Goal: Entertainment & Leisure: Consume media (video, audio)

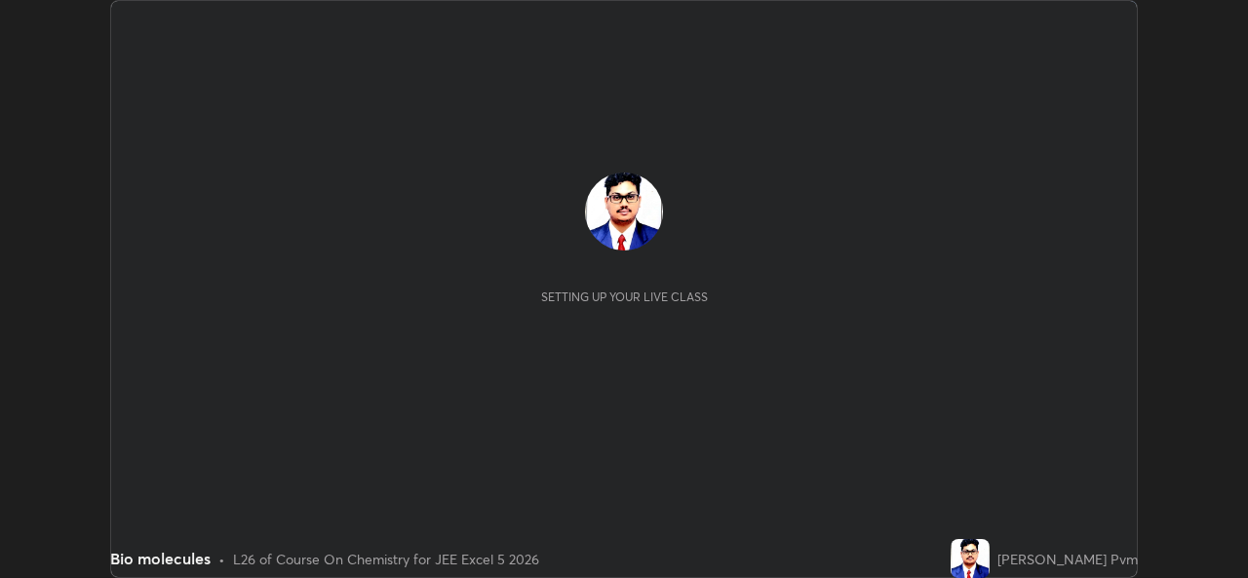
scroll to position [578, 1247]
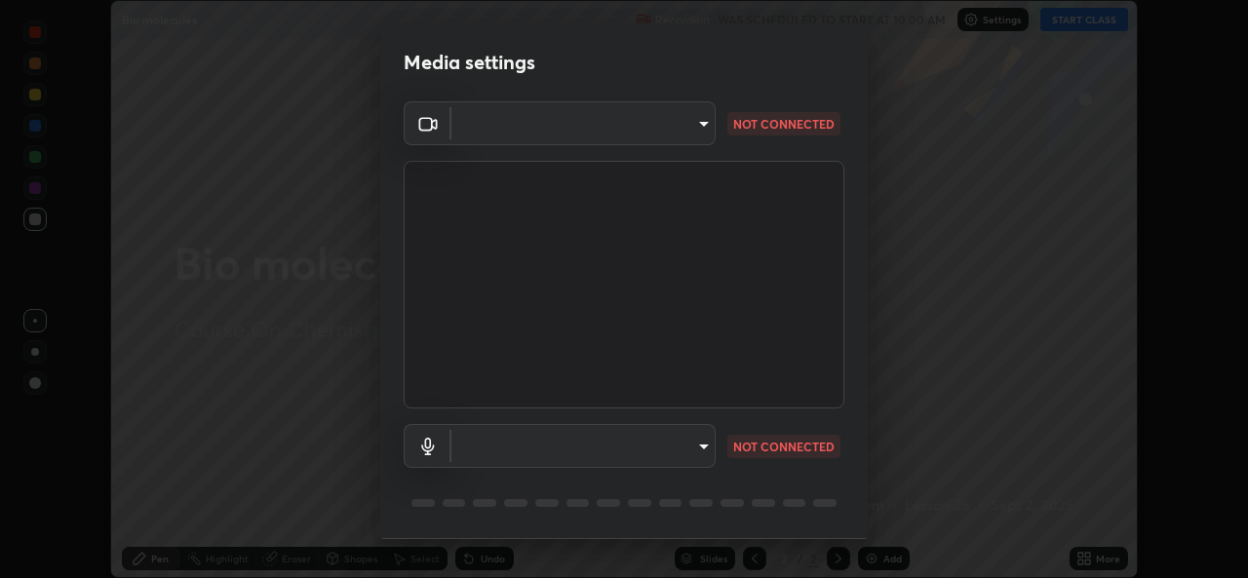
type input "b49ce733c18ed743311937eff9d4efc58a2a5cd54c0a2dbb976ee9af6a4c5ced"
type input "default"
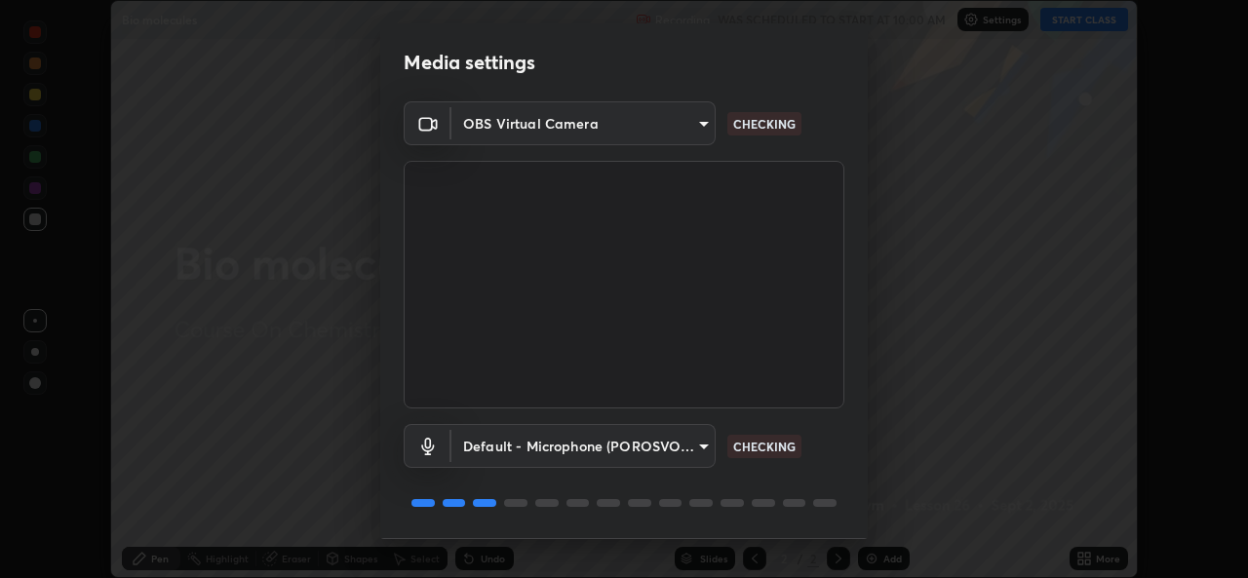
scroll to position [61, 0]
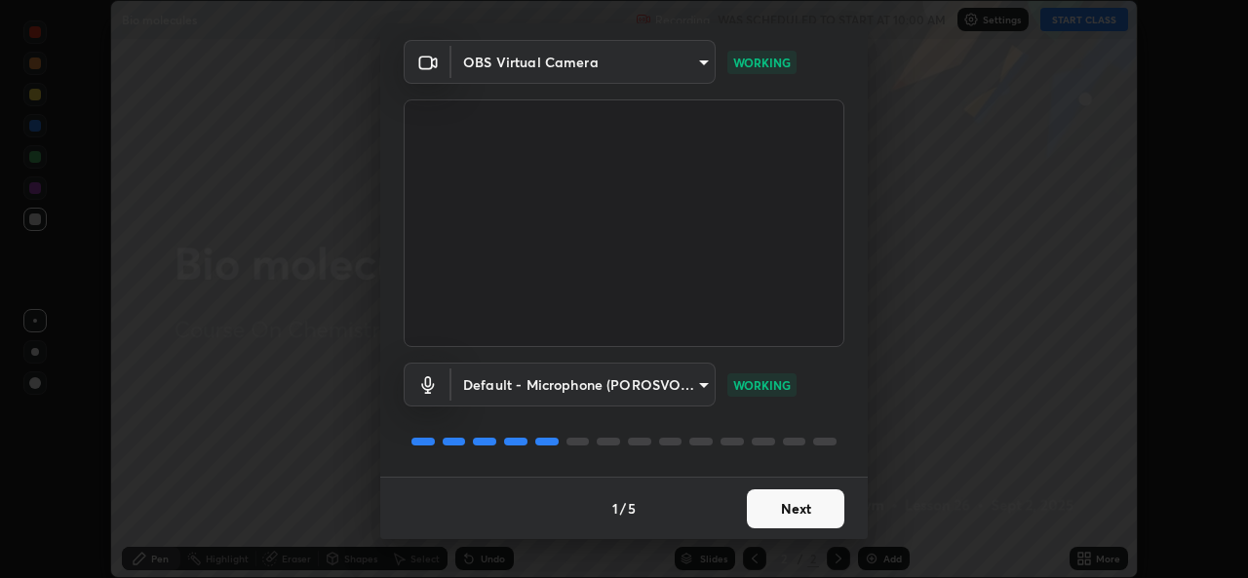
click at [766, 493] on button "Next" at bounding box center [795, 508] width 97 height 39
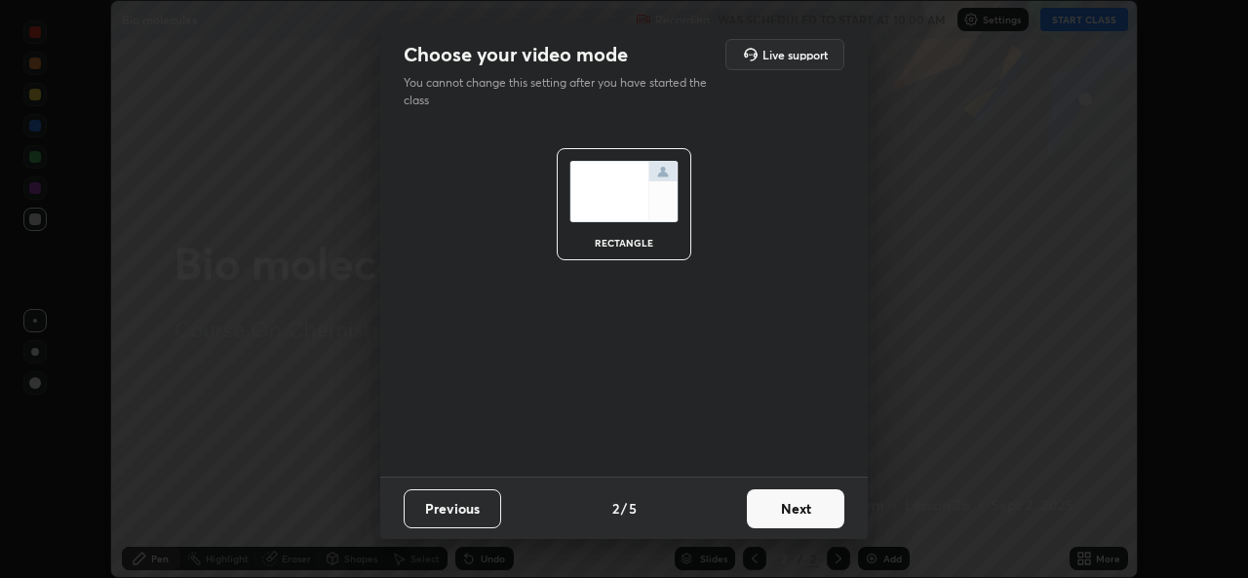
click at [779, 505] on button "Next" at bounding box center [795, 508] width 97 height 39
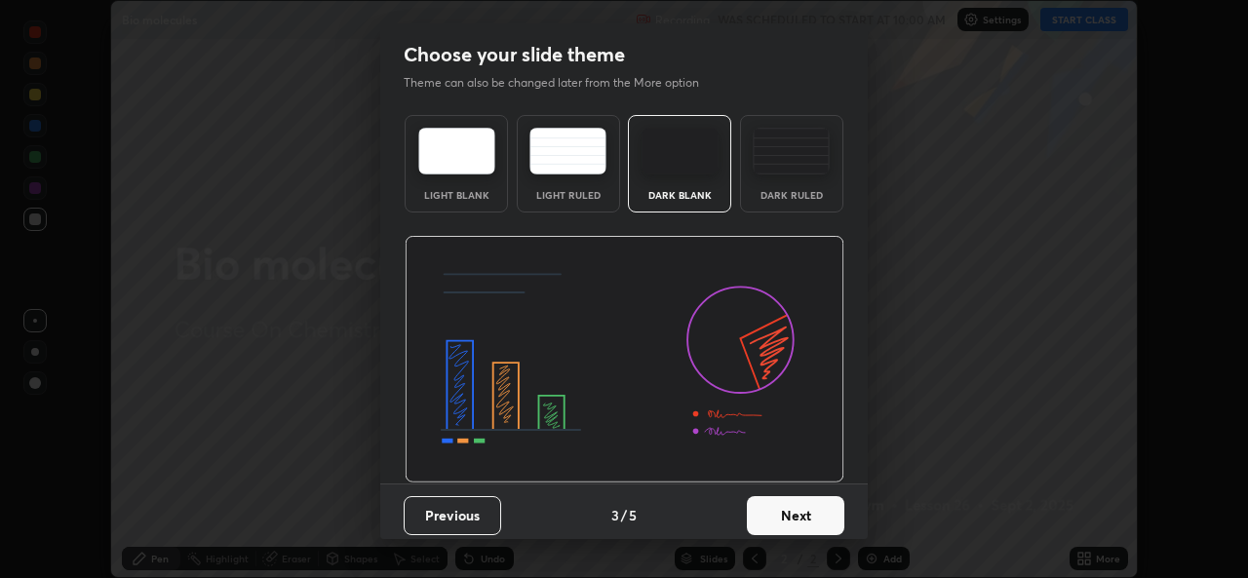
click at [780, 509] on button "Next" at bounding box center [795, 515] width 97 height 39
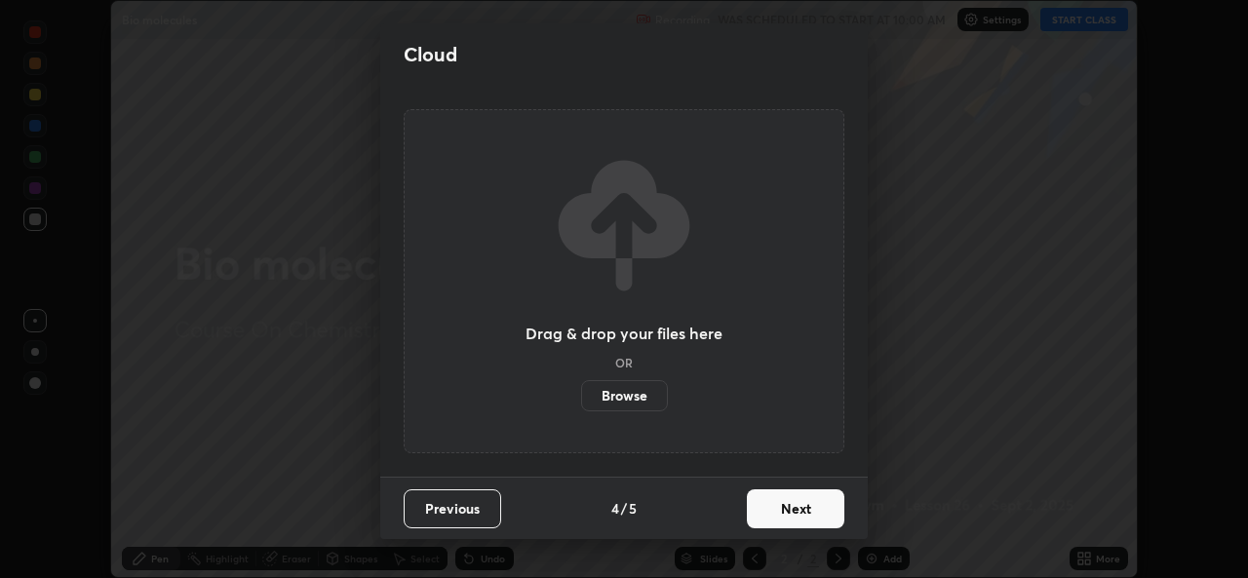
click at [781, 514] on button "Next" at bounding box center [795, 508] width 97 height 39
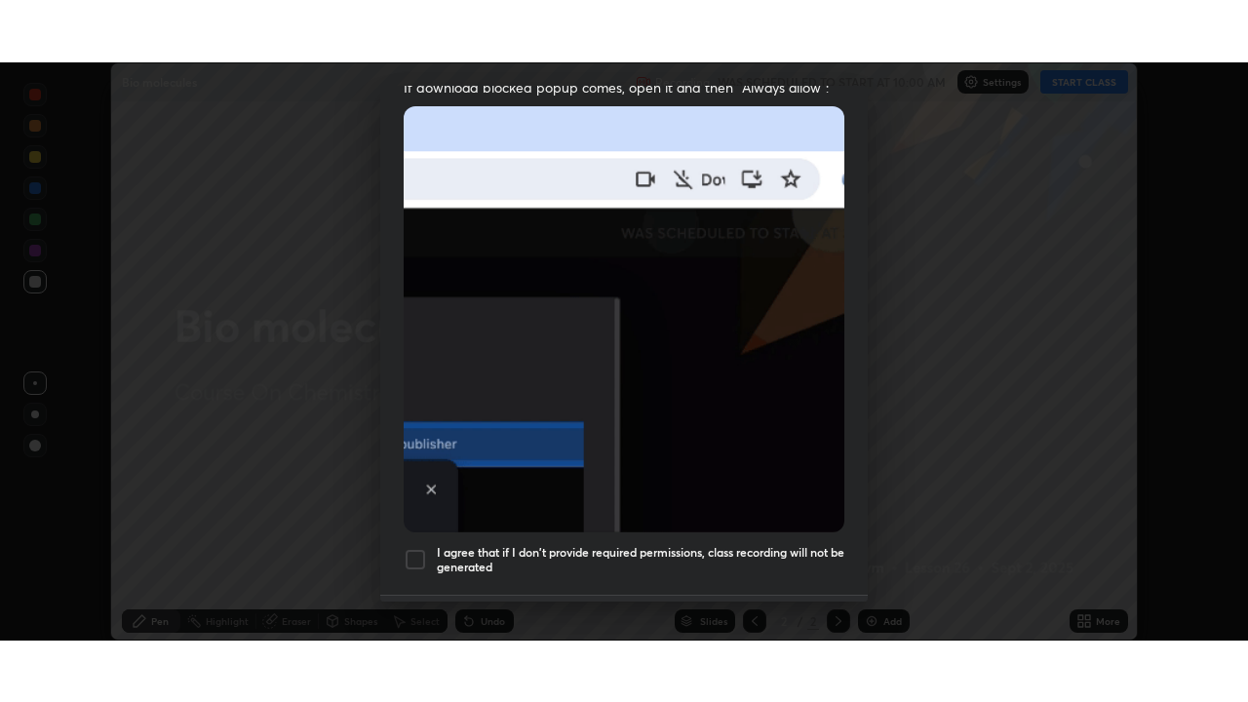
scroll to position [459, 0]
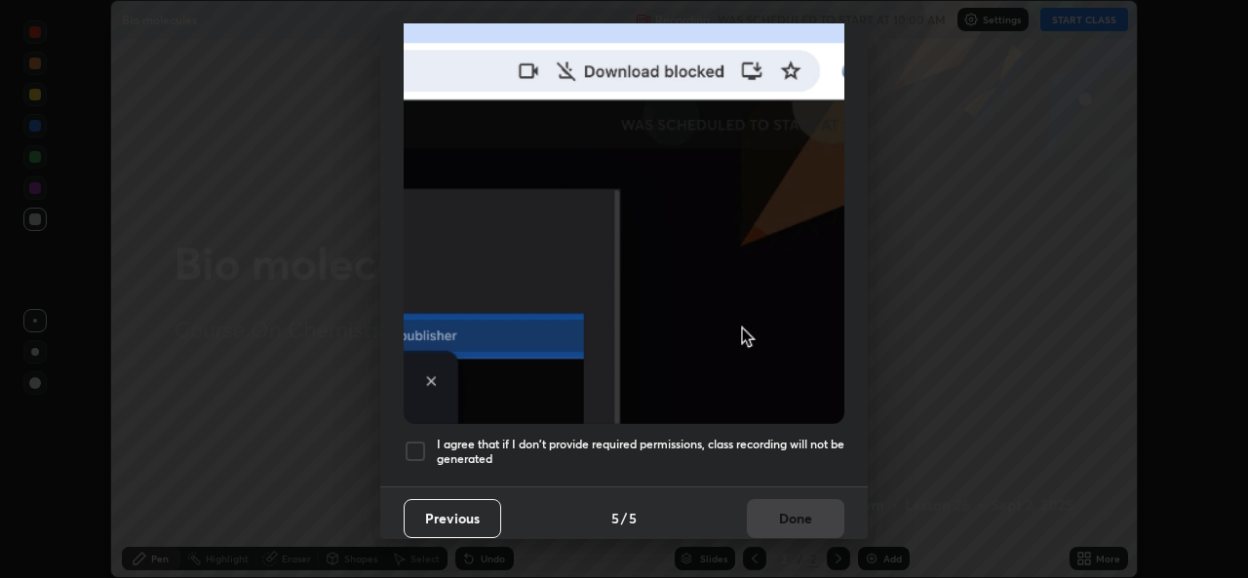
click at [419, 440] on div at bounding box center [415, 451] width 23 height 23
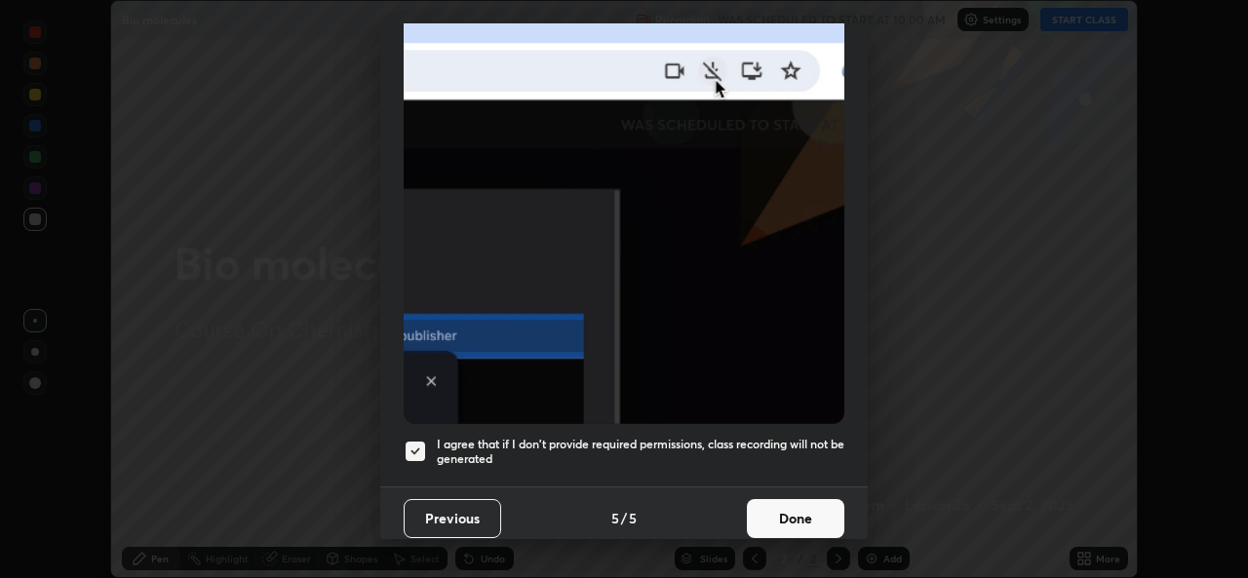
click at [791, 519] on button "Done" at bounding box center [795, 518] width 97 height 39
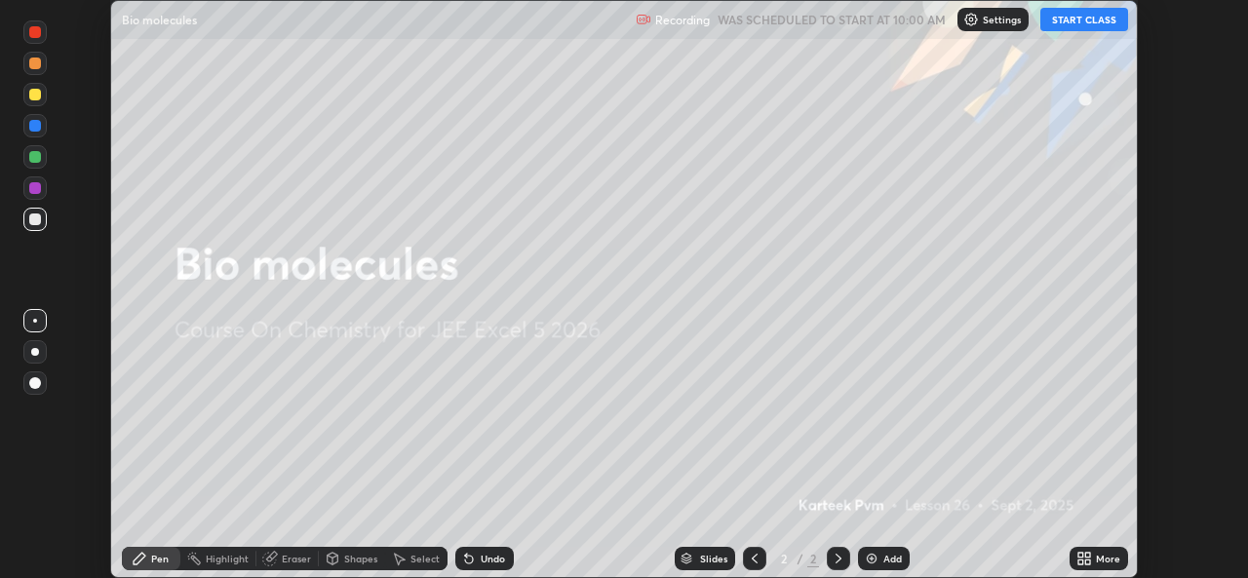
click at [1082, 559] on icon at bounding box center [1084, 559] width 16 height 16
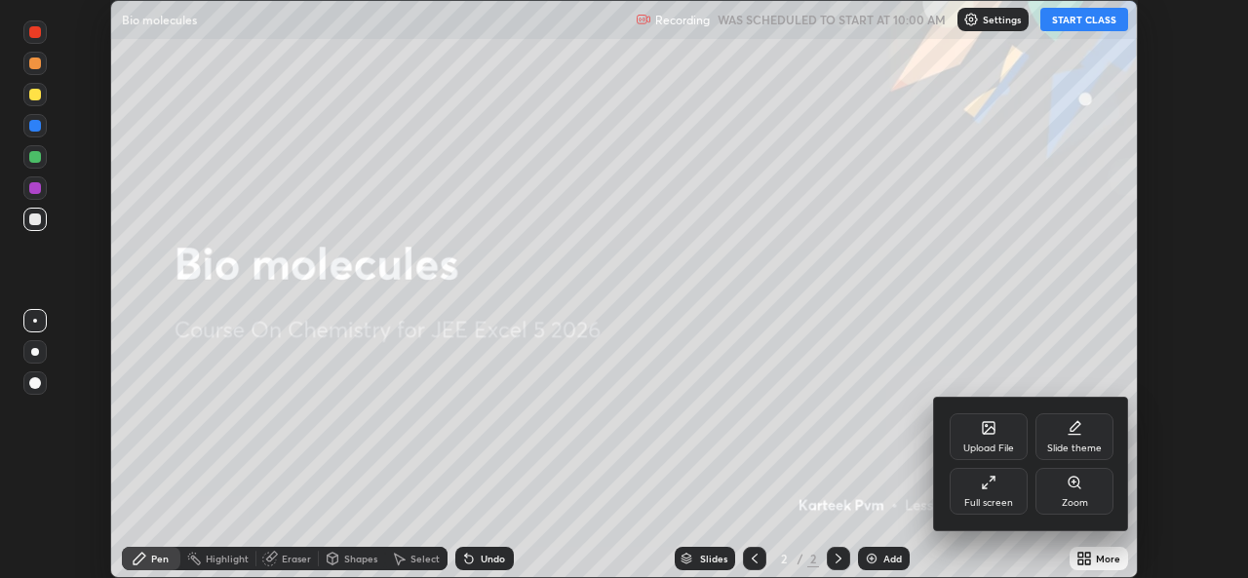
click at [987, 484] on icon at bounding box center [989, 483] width 16 height 16
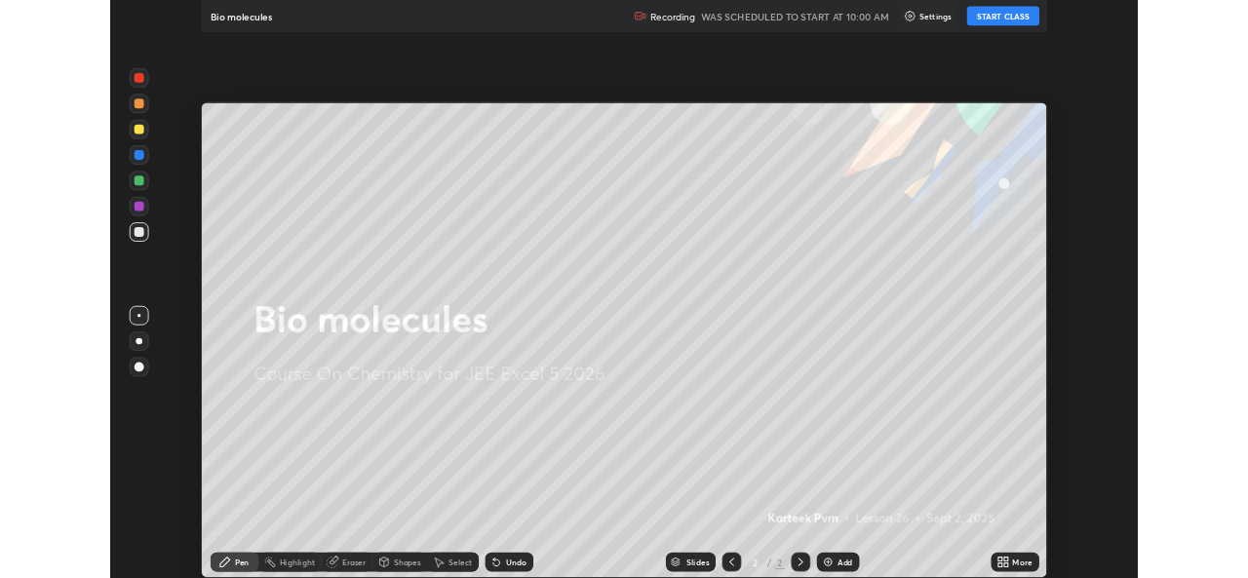
scroll to position [702, 1248]
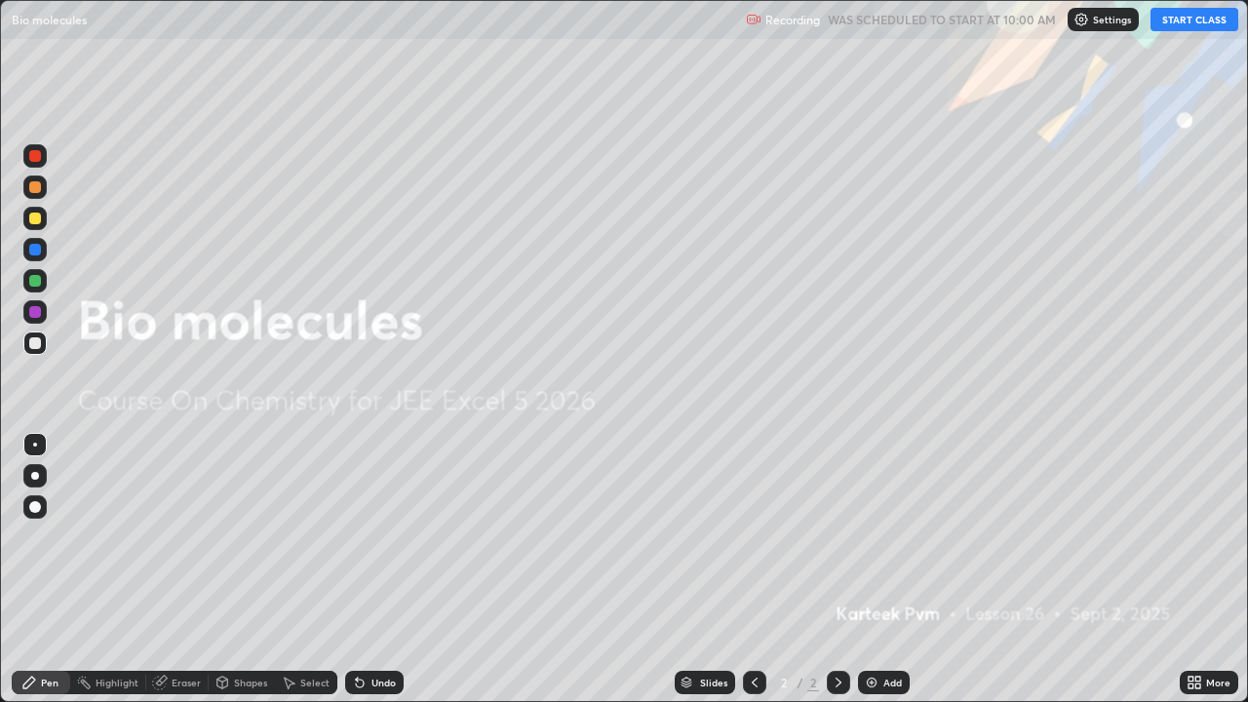
click at [1186, 24] on button "START CLASS" at bounding box center [1194, 19] width 88 height 23
click at [1198, 577] on icon at bounding box center [1197, 685] width 5 height 5
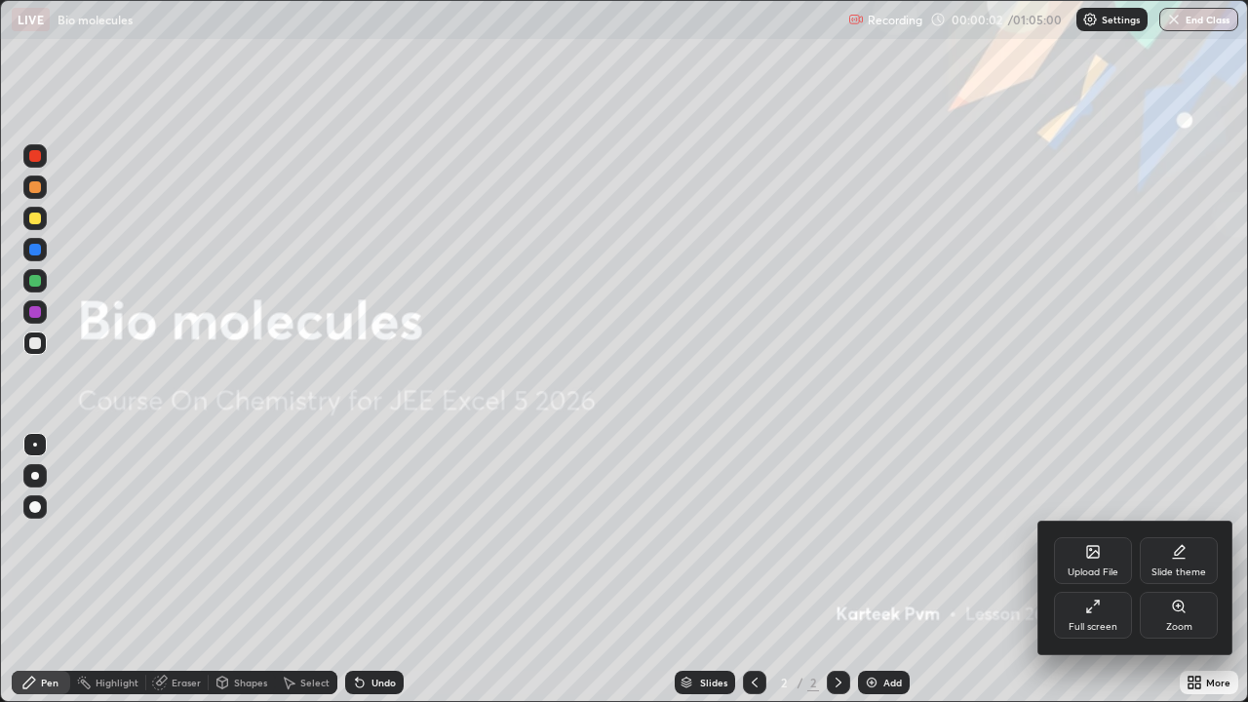
click at [1094, 577] on div "Full screen" at bounding box center [1092, 627] width 49 height 10
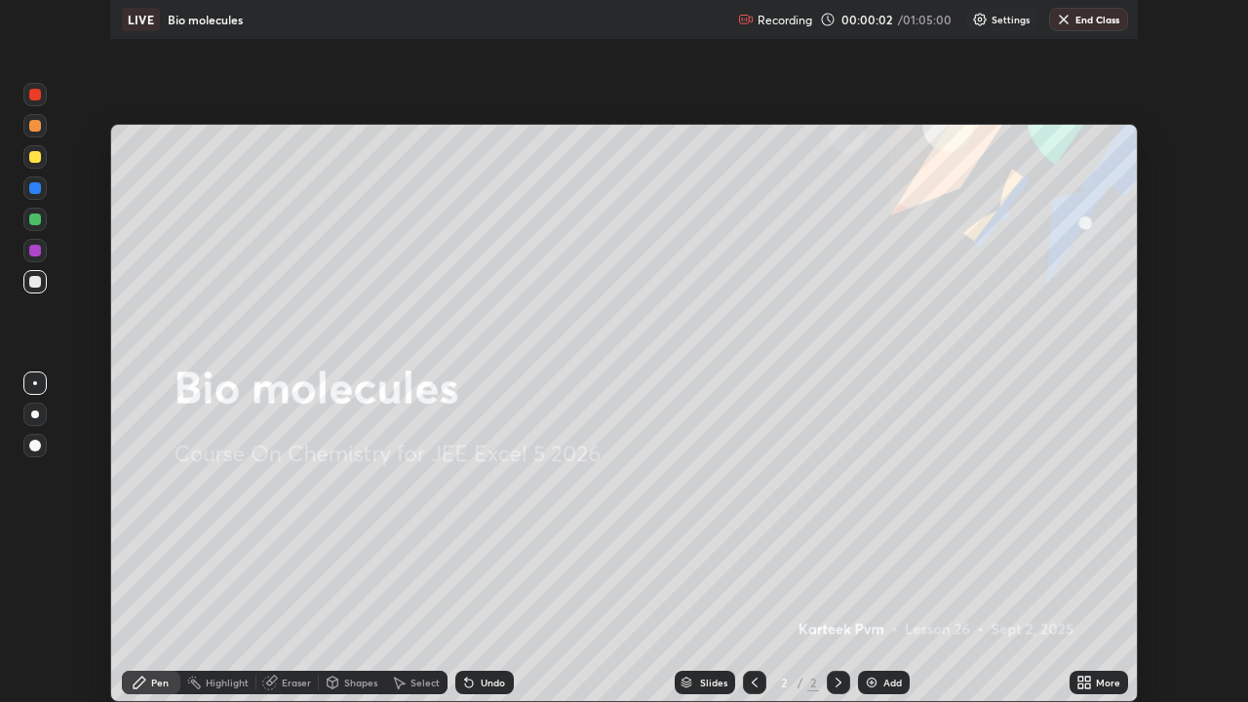
scroll to position [96900, 96231]
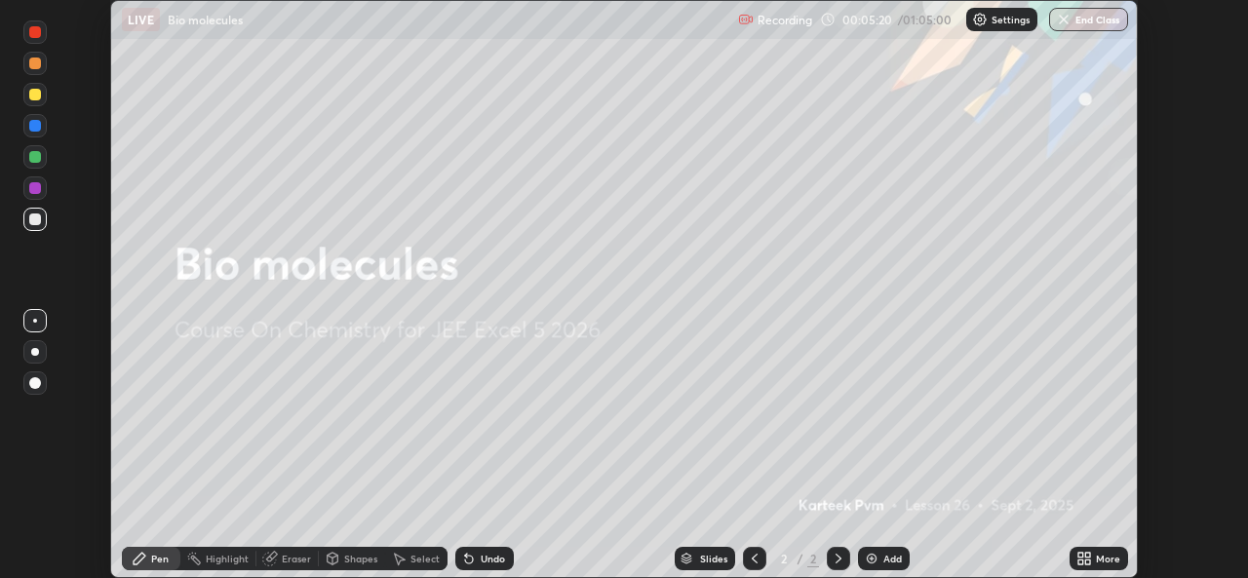
click at [836, 559] on icon at bounding box center [839, 559] width 16 height 16
click at [885, 563] on div "Add" at bounding box center [892, 559] width 19 height 10
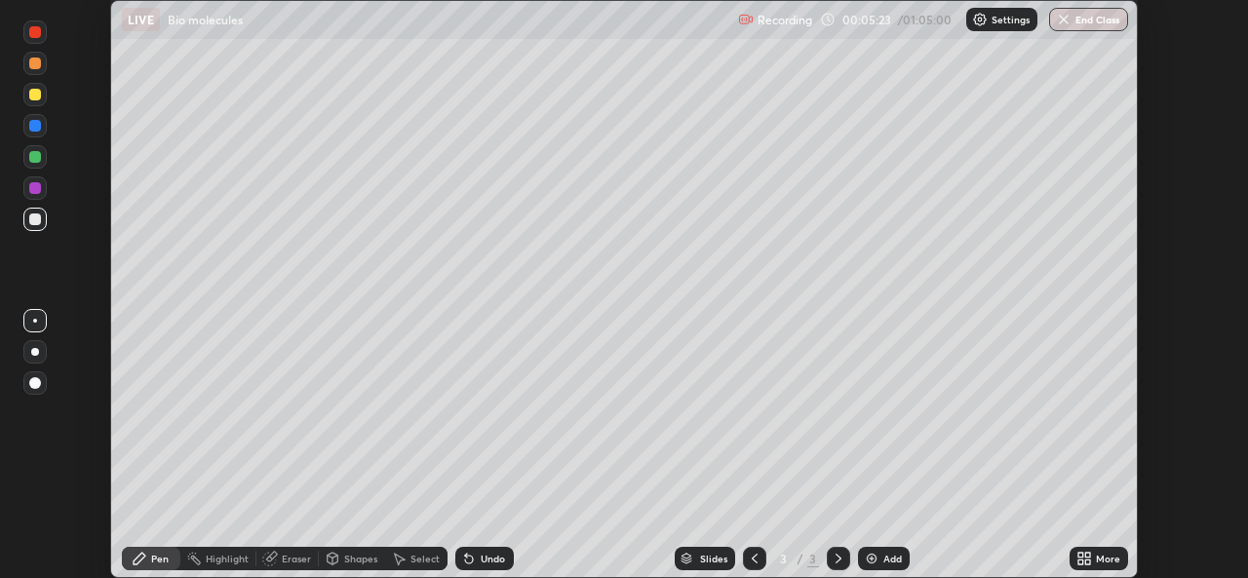
click at [1080, 559] on icon at bounding box center [1084, 559] width 16 height 16
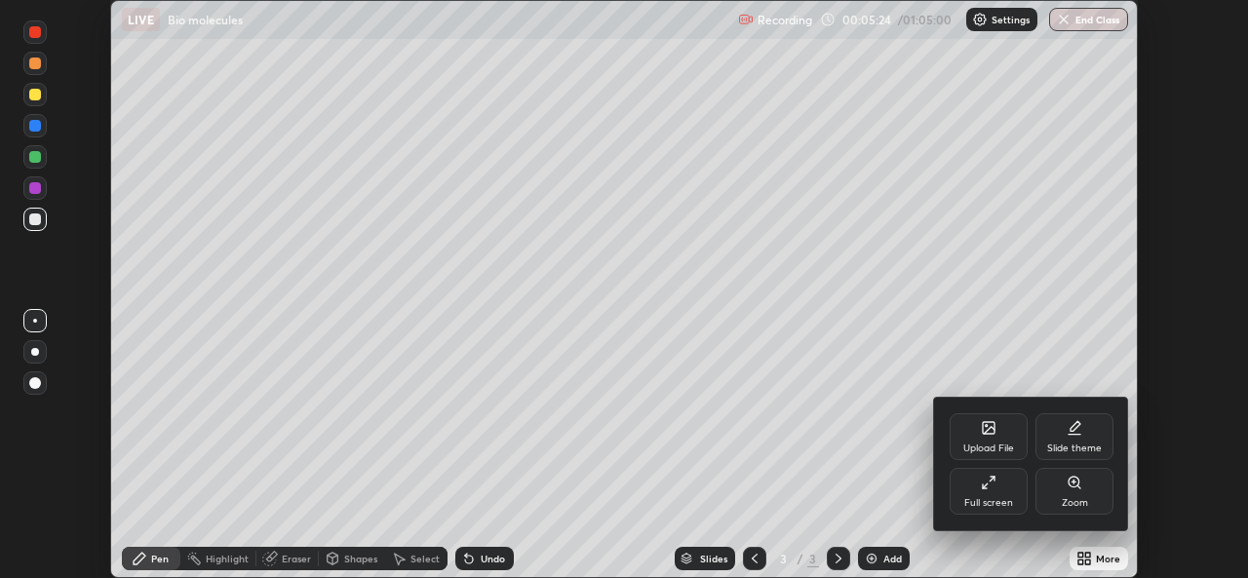
click at [977, 484] on div "Full screen" at bounding box center [988, 491] width 78 height 47
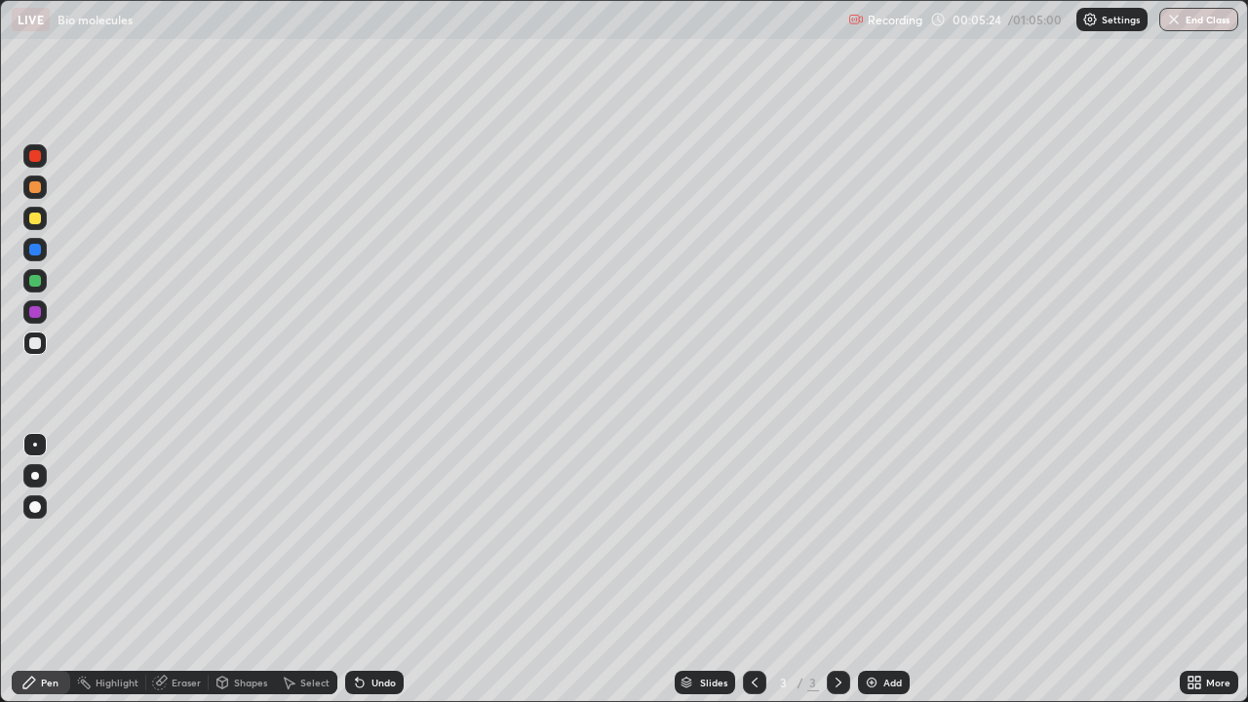
scroll to position [702, 1248]
click at [35, 217] on div at bounding box center [35, 219] width 12 height 12
click at [376, 577] on div "Undo" at bounding box center [383, 682] width 24 height 10
click at [383, 577] on div "Undo" at bounding box center [383, 682] width 24 height 10
click at [31, 345] on div at bounding box center [35, 343] width 12 height 12
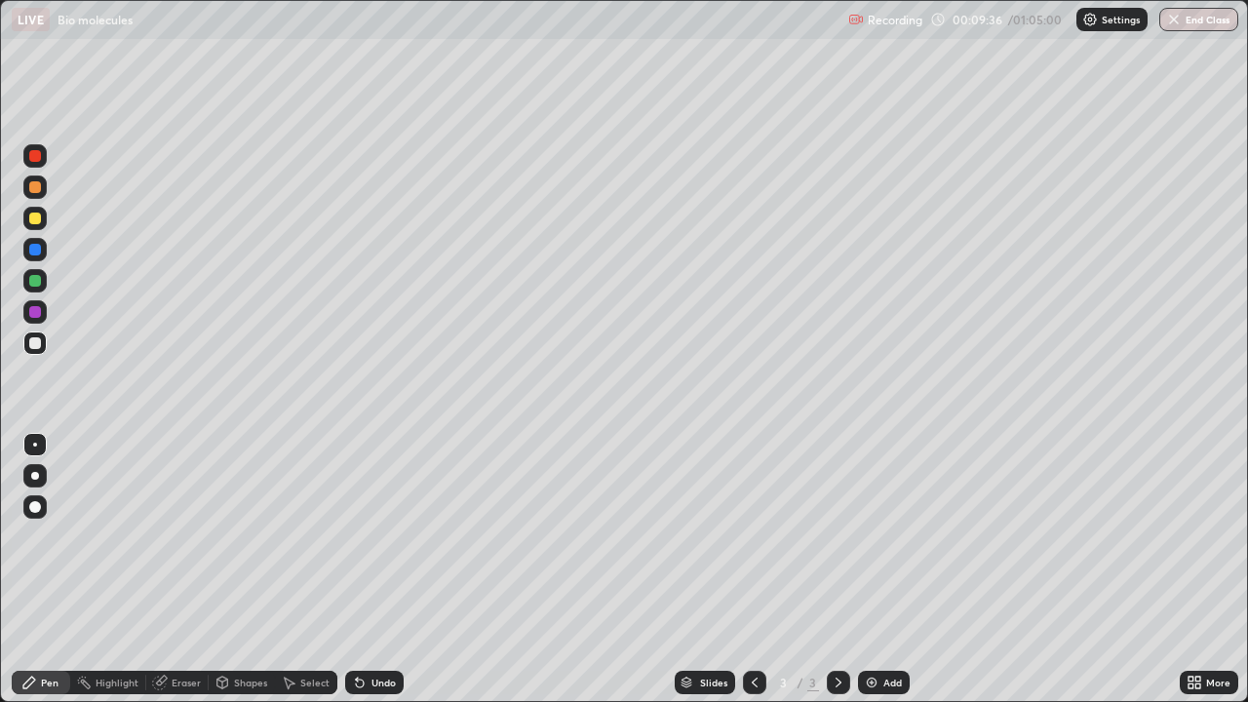
click at [375, 577] on div "Undo" at bounding box center [383, 682] width 24 height 10
click at [870, 577] on img at bounding box center [872, 683] width 16 height 16
click at [360, 577] on icon at bounding box center [360, 683] width 8 height 8
click at [365, 577] on div "Undo" at bounding box center [374, 682] width 58 height 23
click at [371, 577] on div "Undo" at bounding box center [383, 682] width 24 height 10
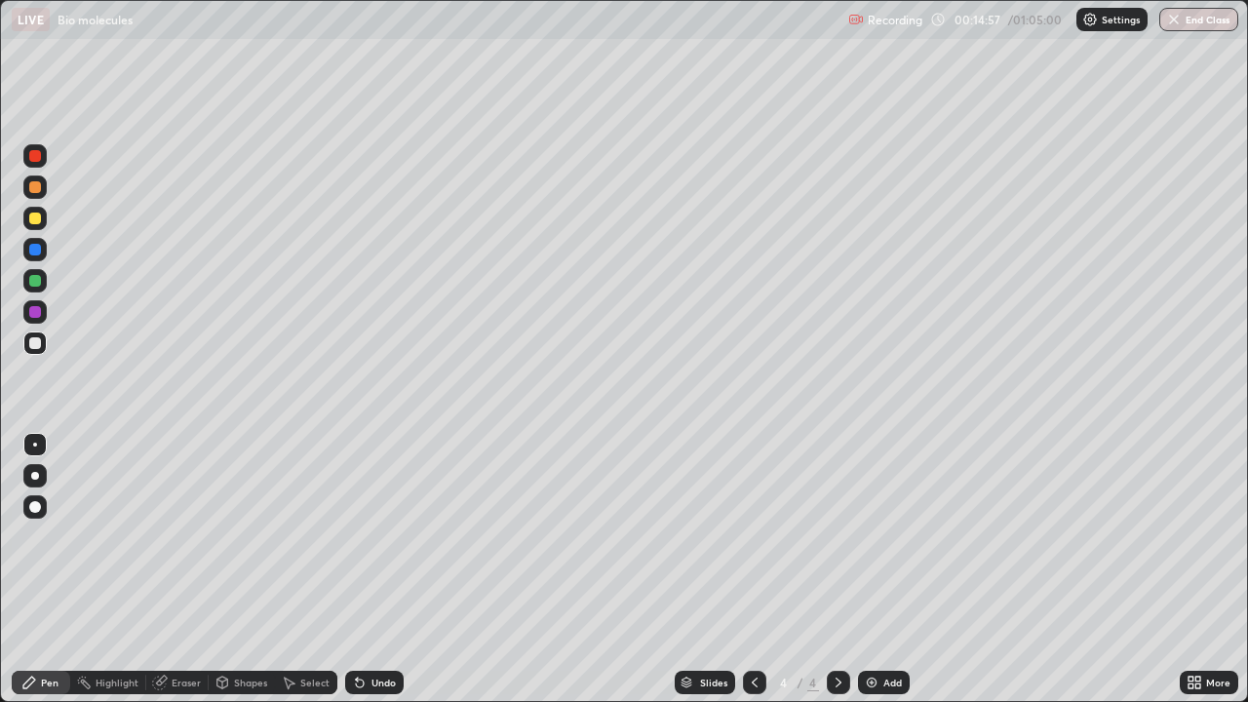
click at [364, 577] on icon at bounding box center [360, 683] width 16 height 16
click at [358, 577] on icon at bounding box center [360, 683] width 8 height 8
click at [356, 577] on icon at bounding box center [360, 683] width 8 height 8
click at [356, 577] on icon at bounding box center [357, 678] width 2 height 2
click at [352, 577] on div "Undo" at bounding box center [374, 682] width 58 height 23
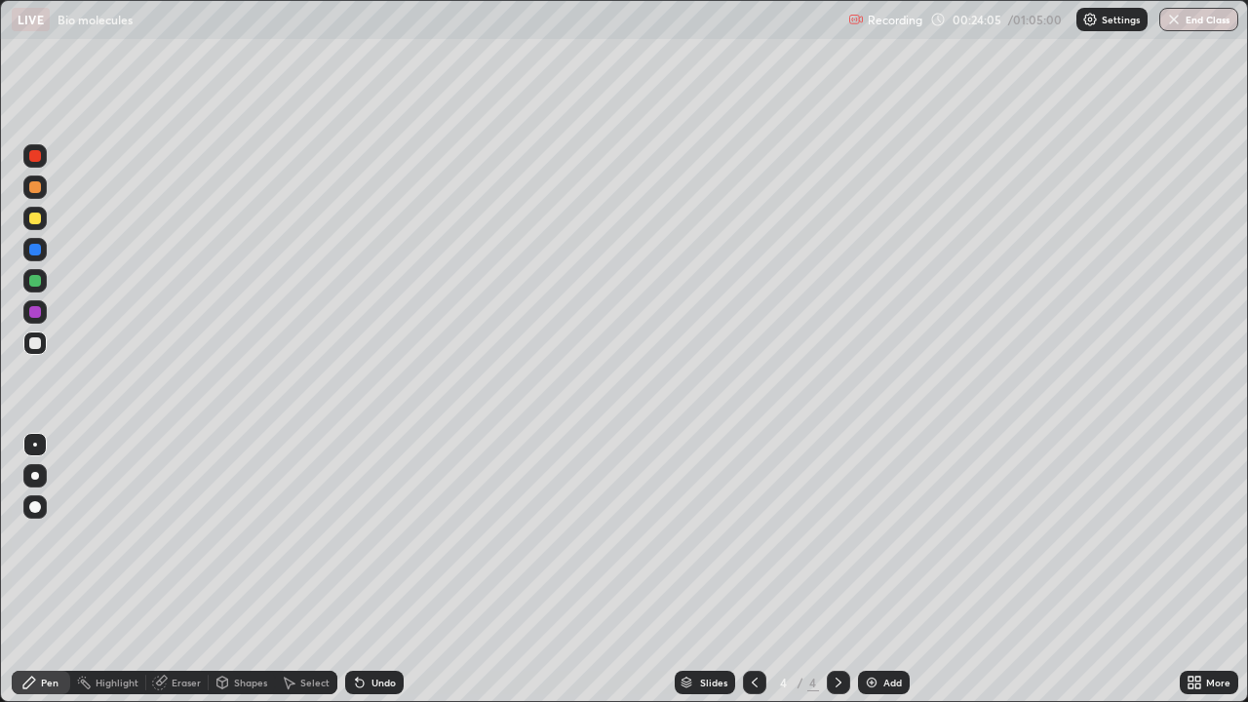
click at [874, 577] on img at bounding box center [872, 683] width 16 height 16
click at [37, 215] on div at bounding box center [35, 219] width 12 height 12
click at [39, 339] on div at bounding box center [35, 343] width 12 height 12
click at [39, 228] on div at bounding box center [34, 218] width 23 height 23
click at [34, 254] on div at bounding box center [35, 250] width 12 height 12
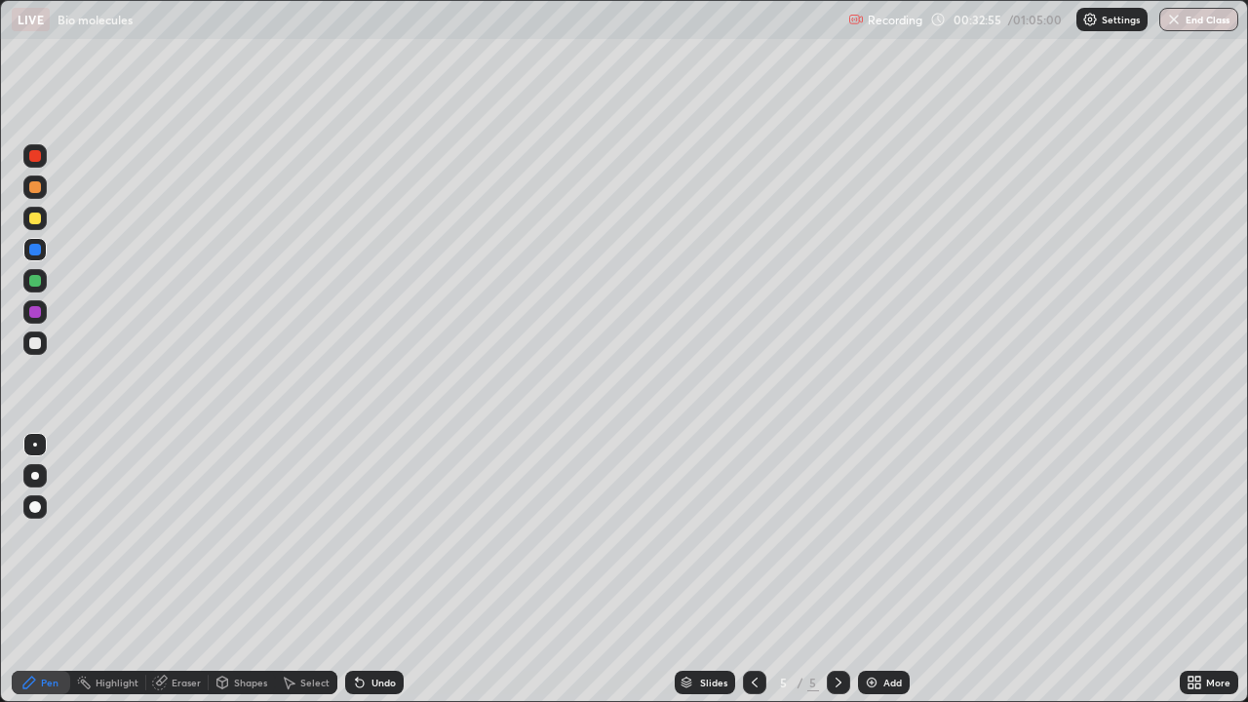
click at [32, 213] on div at bounding box center [35, 219] width 12 height 12
click at [36, 191] on div at bounding box center [35, 187] width 12 height 12
click at [379, 577] on div "Undo" at bounding box center [383, 682] width 24 height 10
click at [886, 577] on div "Add" at bounding box center [884, 682] width 52 height 23
click at [42, 218] on div at bounding box center [34, 218] width 23 height 23
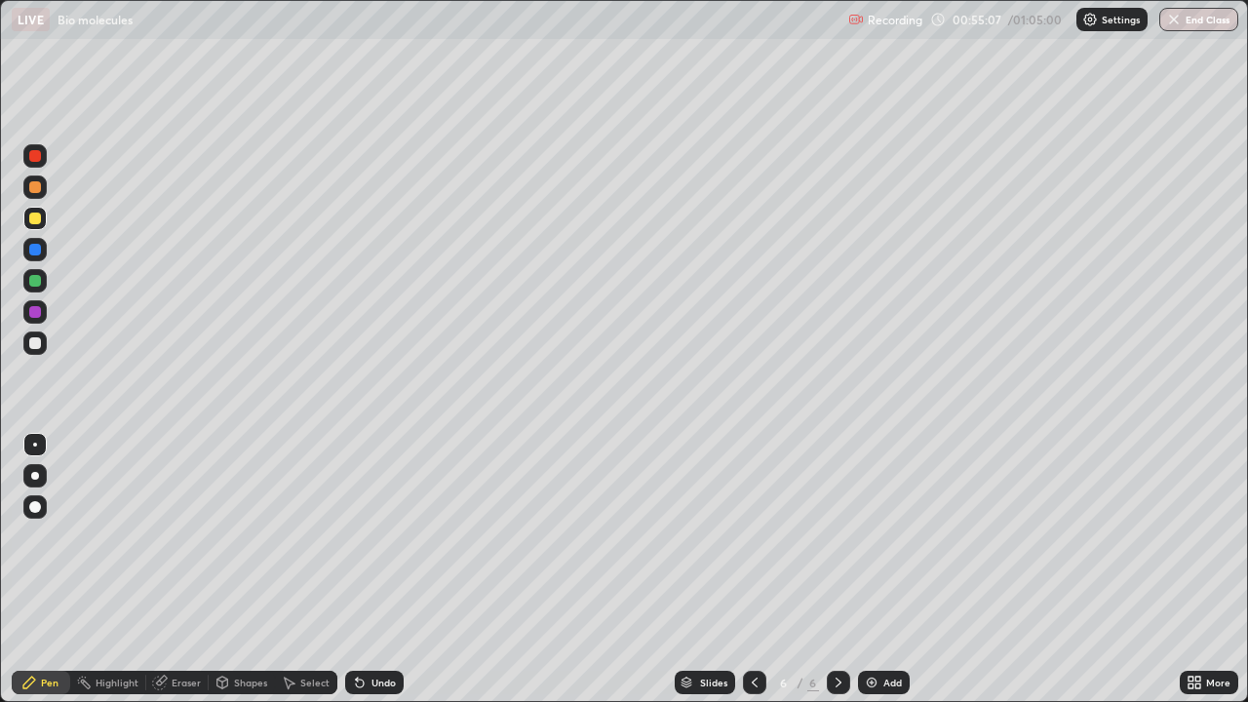
click at [371, 577] on div "Undo" at bounding box center [383, 682] width 24 height 10
click at [374, 577] on div "Undo" at bounding box center [383, 682] width 24 height 10
click at [377, 577] on div "Undo" at bounding box center [383, 682] width 24 height 10
click at [871, 577] on img at bounding box center [872, 683] width 16 height 16
click at [364, 577] on icon at bounding box center [360, 683] width 16 height 16
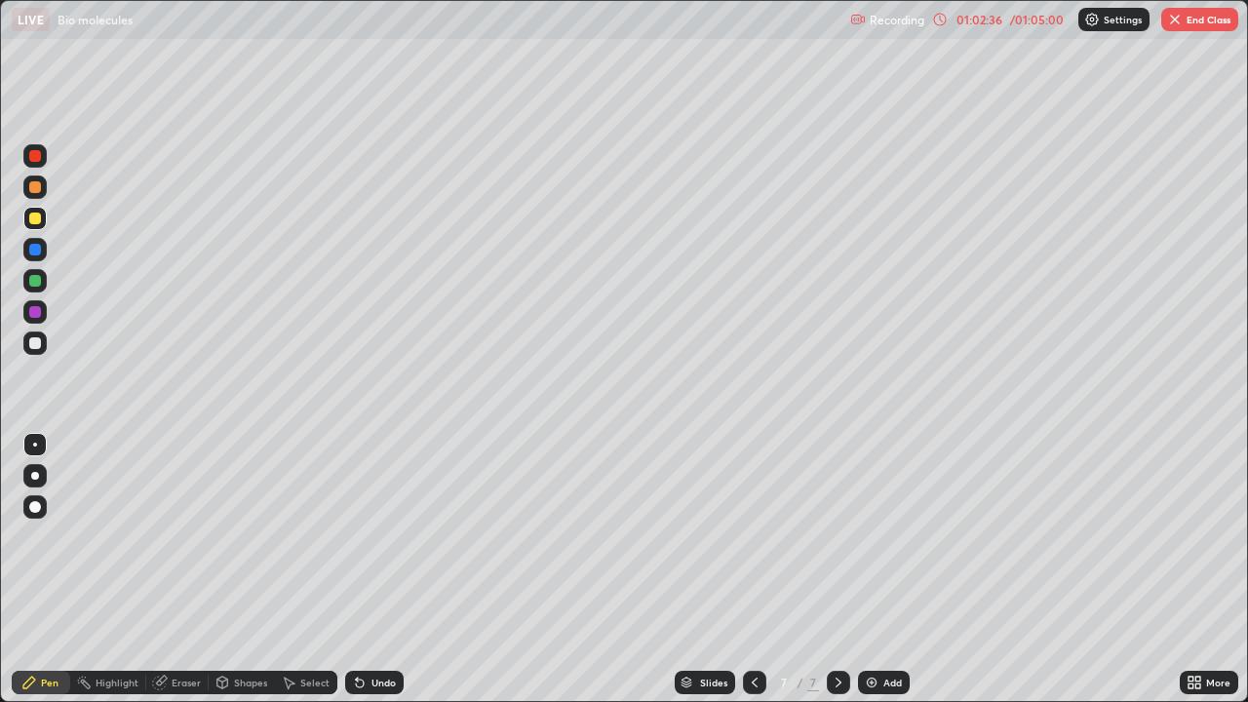
click at [365, 577] on div "Undo" at bounding box center [374, 682] width 58 height 23
click at [374, 577] on div "Undo" at bounding box center [383, 682] width 24 height 10
click at [383, 577] on div "Undo" at bounding box center [374, 682] width 58 height 23
click at [380, 577] on div "Undo" at bounding box center [383, 682] width 24 height 10
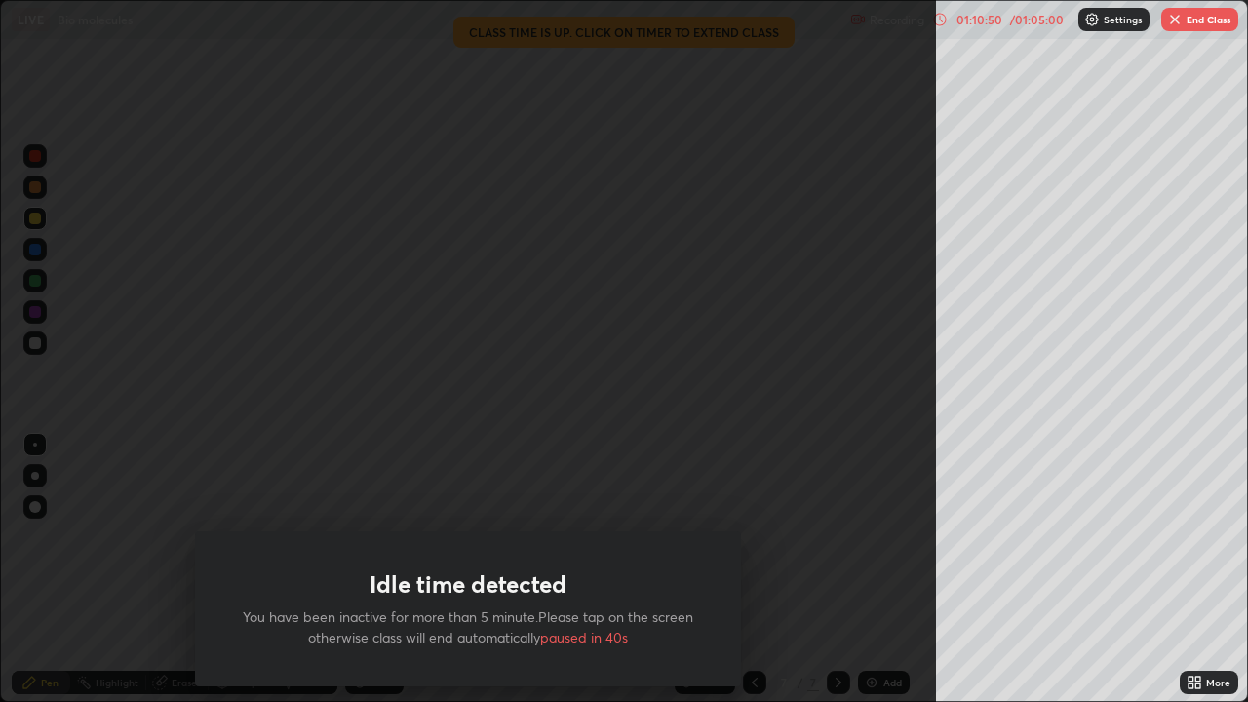
click at [673, 473] on div "Idle time detected You have been inactive for more than 5 minute.Please tap on …" at bounding box center [468, 351] width 936 height 702
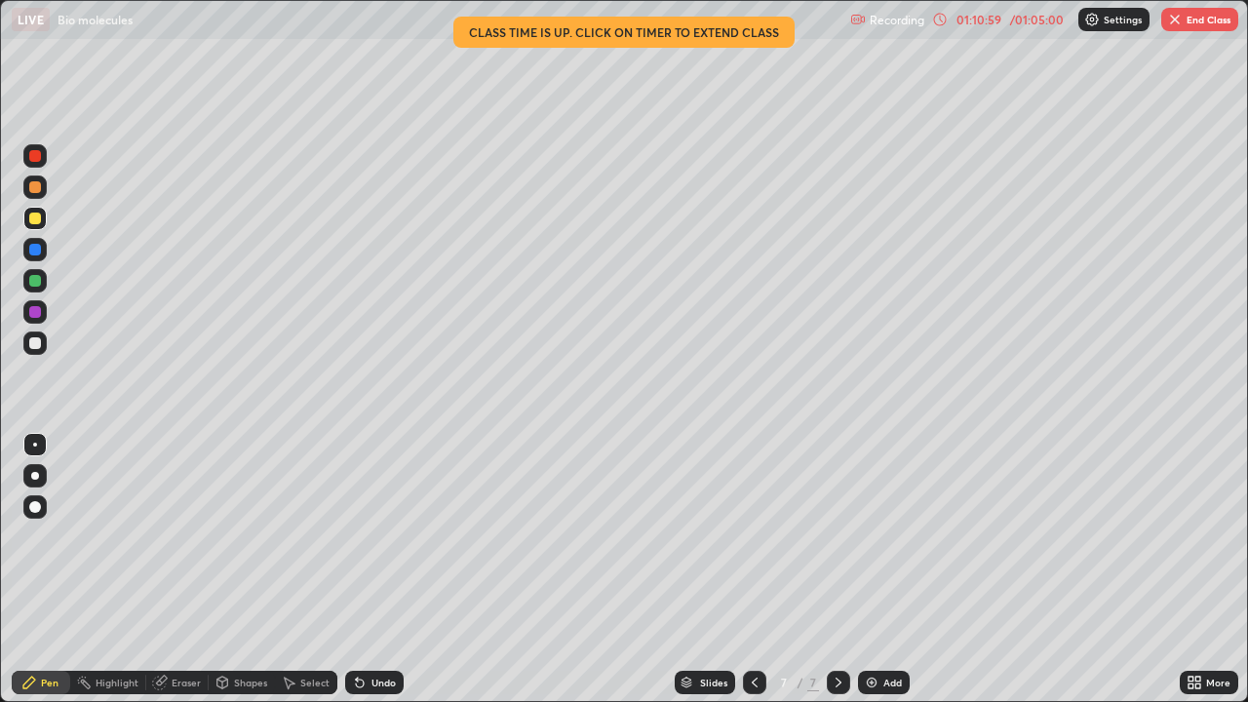
click at [1205, 23] on button "End Class" at bounding box center [1199, 19] width 77 height 23
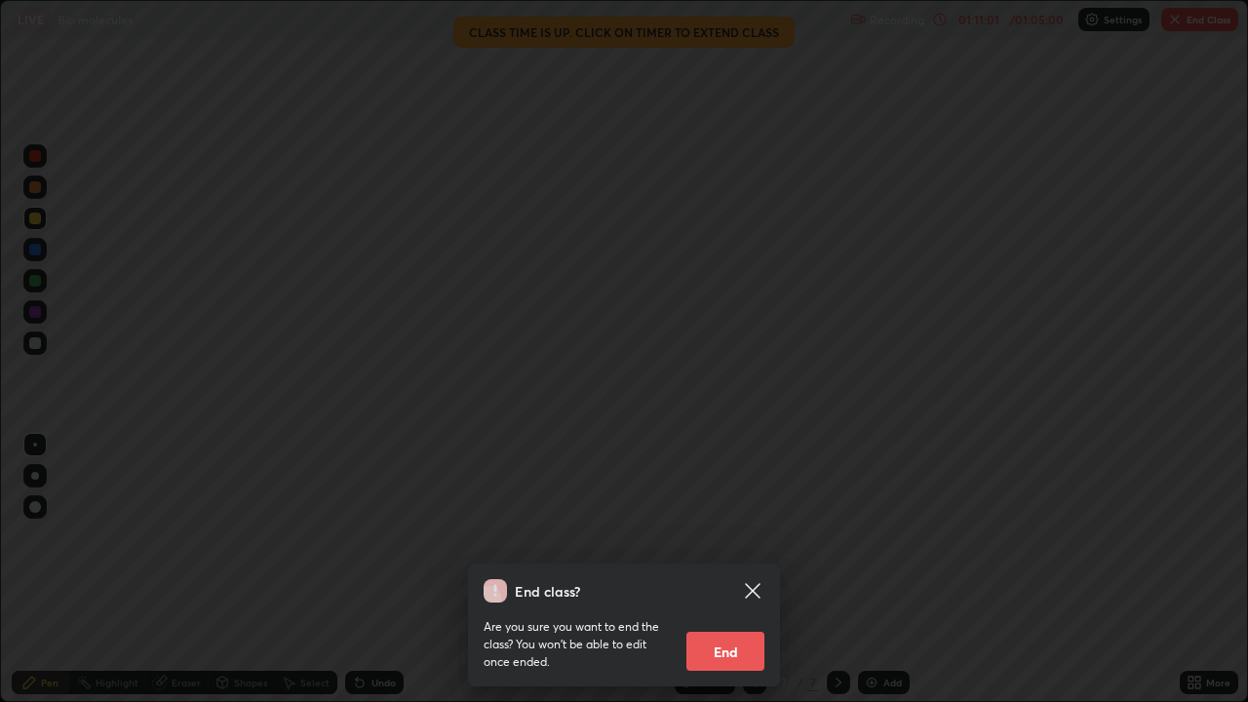
click at [725, 577] on button "End" at bounding box center [725, 651] width 78 height 39
